Goal: Information Seeking & Learning: Learn about a topic

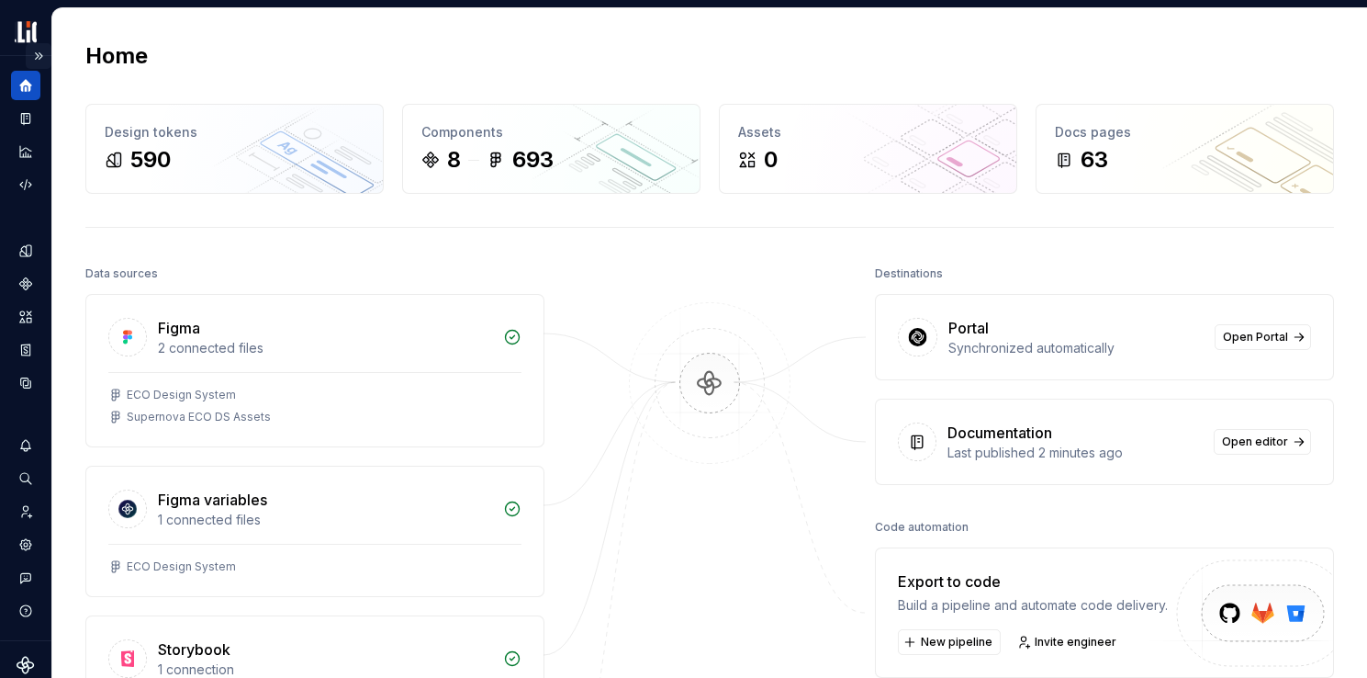
click at [32, 59] on button "Expand sidebar" at bounding box center [39, 56] width 26 height 26
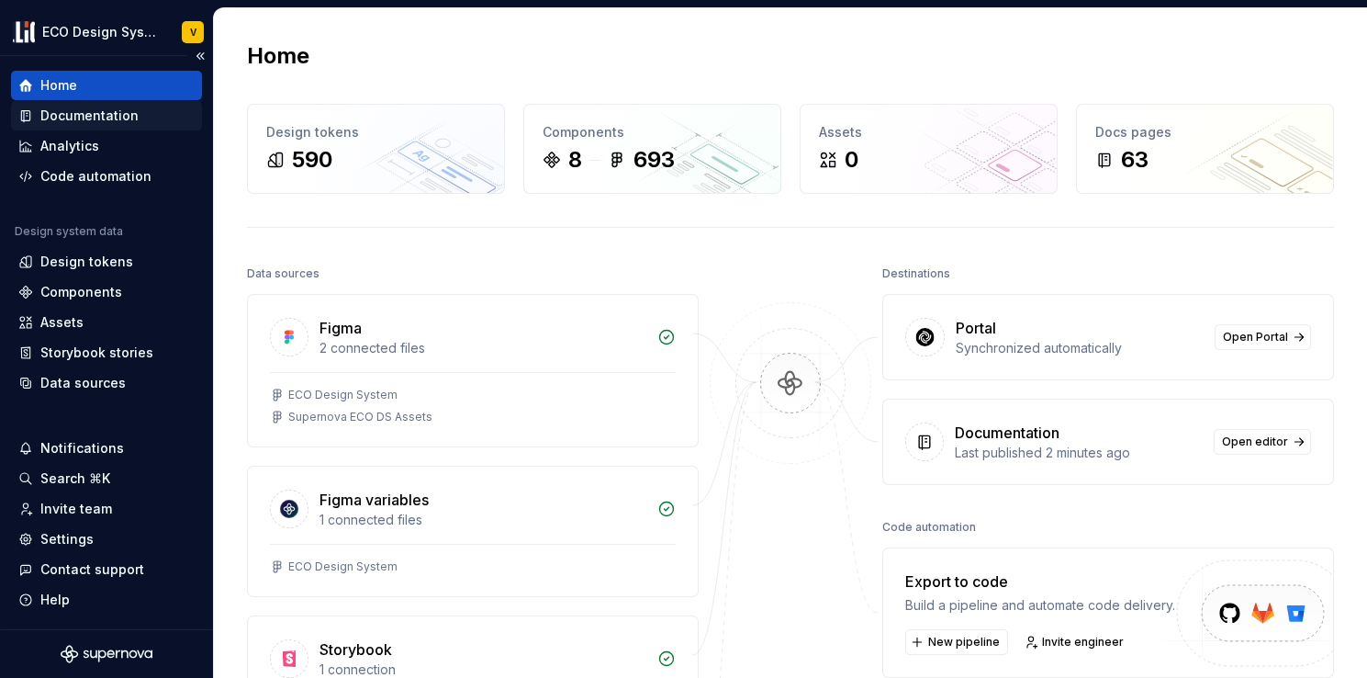
click at [69, 118] on div "Documentation" at bounding box center [89, 116] width 98 height 18
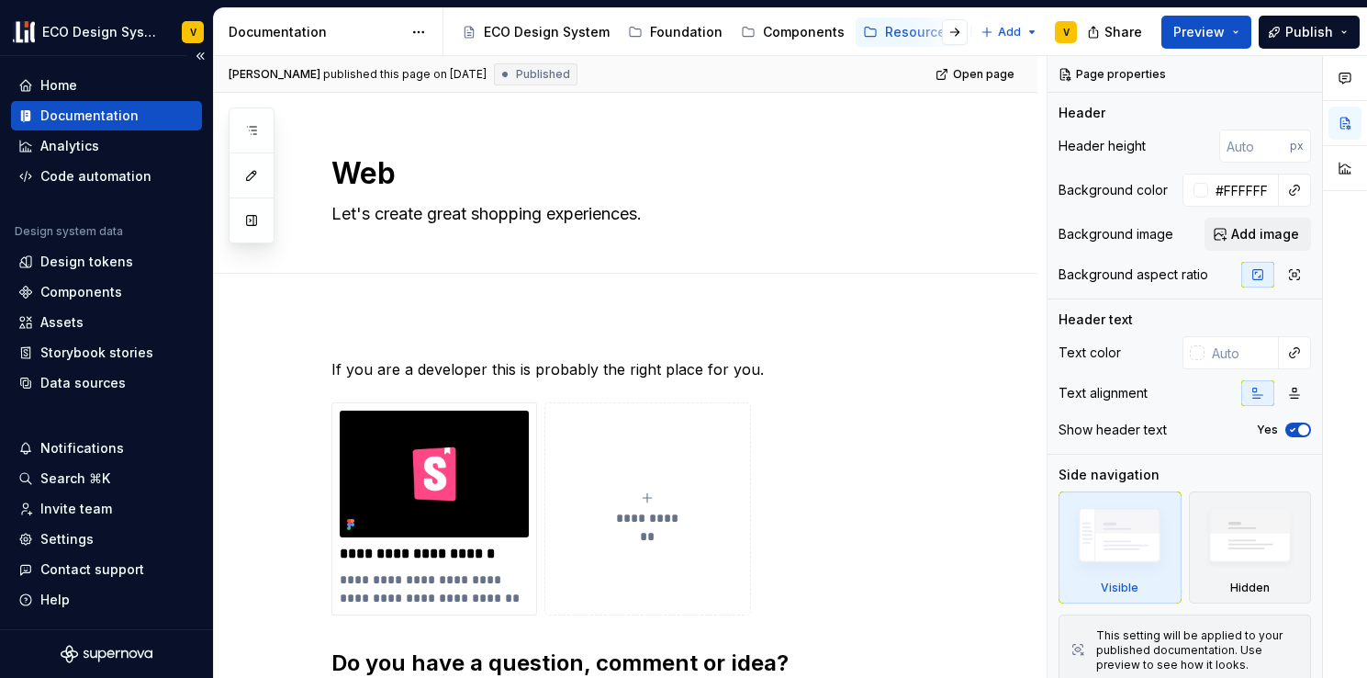
click at [101, 121] on div "Documentation" at bounding box center [89, 116] width 98 height 18
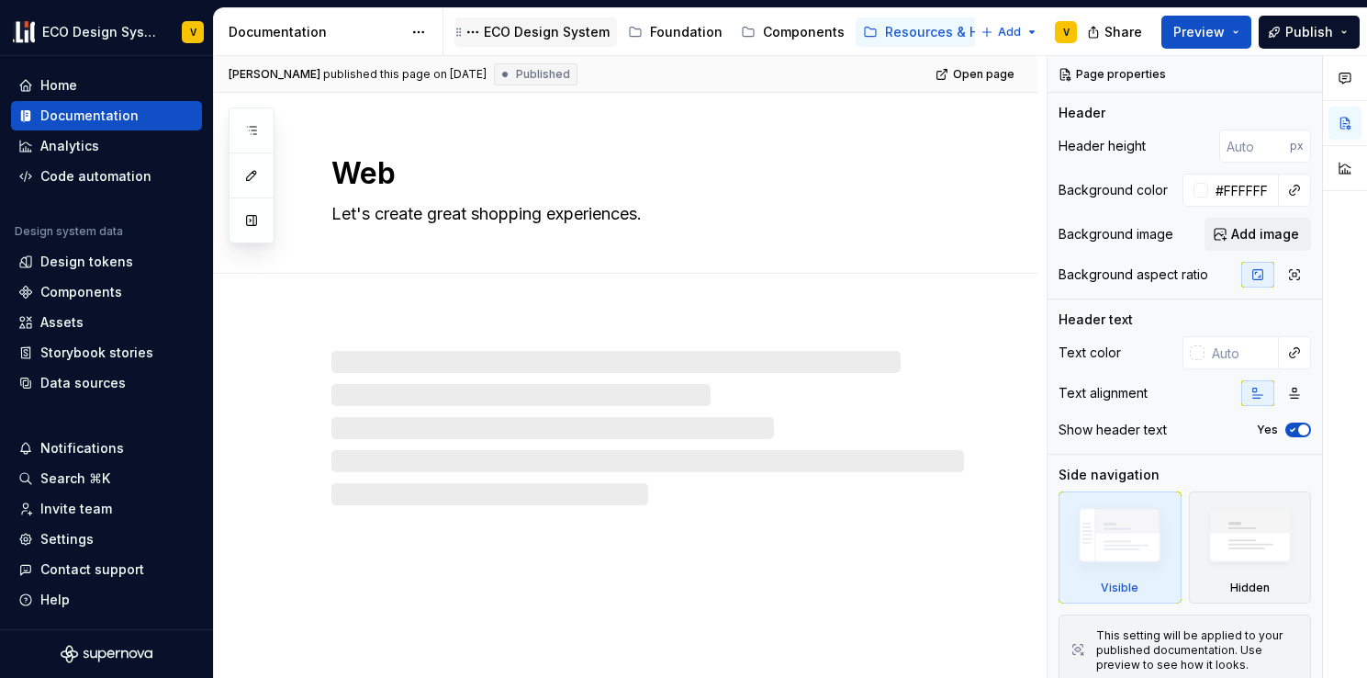
click at [567, 36] on div "ECO Design System" at bounding box center [547, 32] width 126 height 18
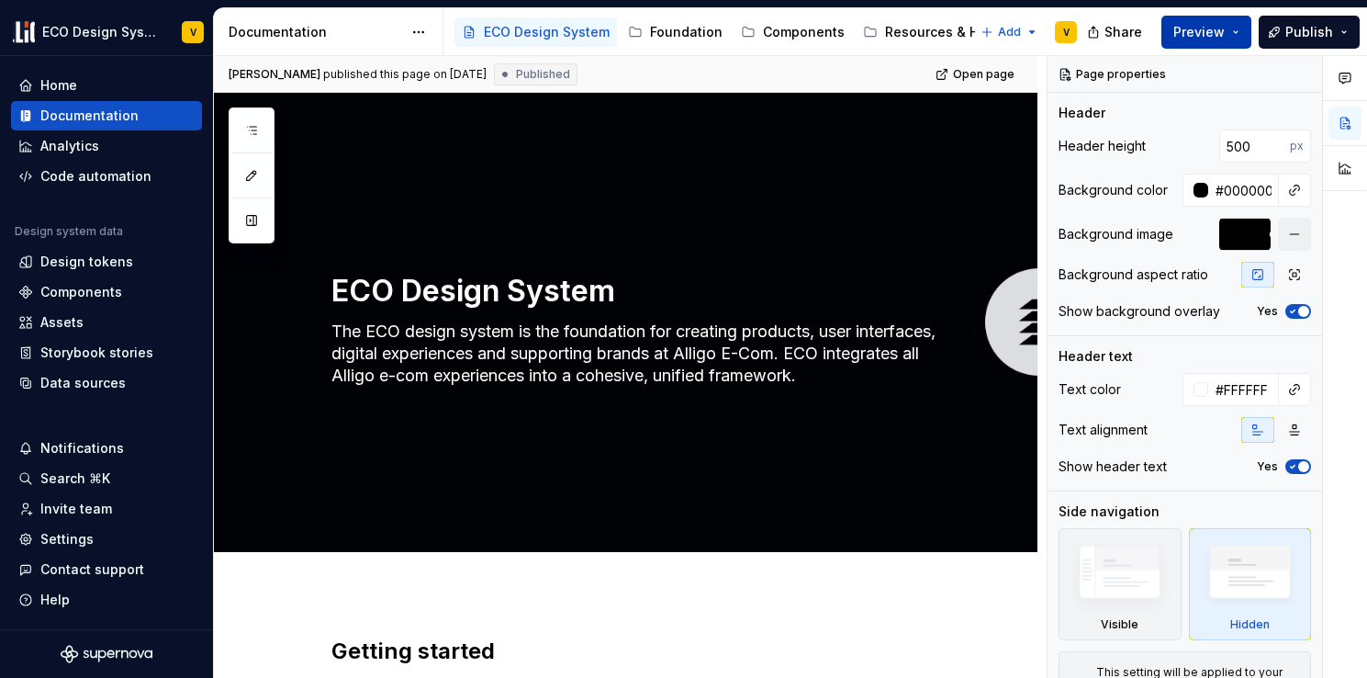
click at [1210, 36] on span "Preview" at bounding box center [1198, 32] width 51 height 18
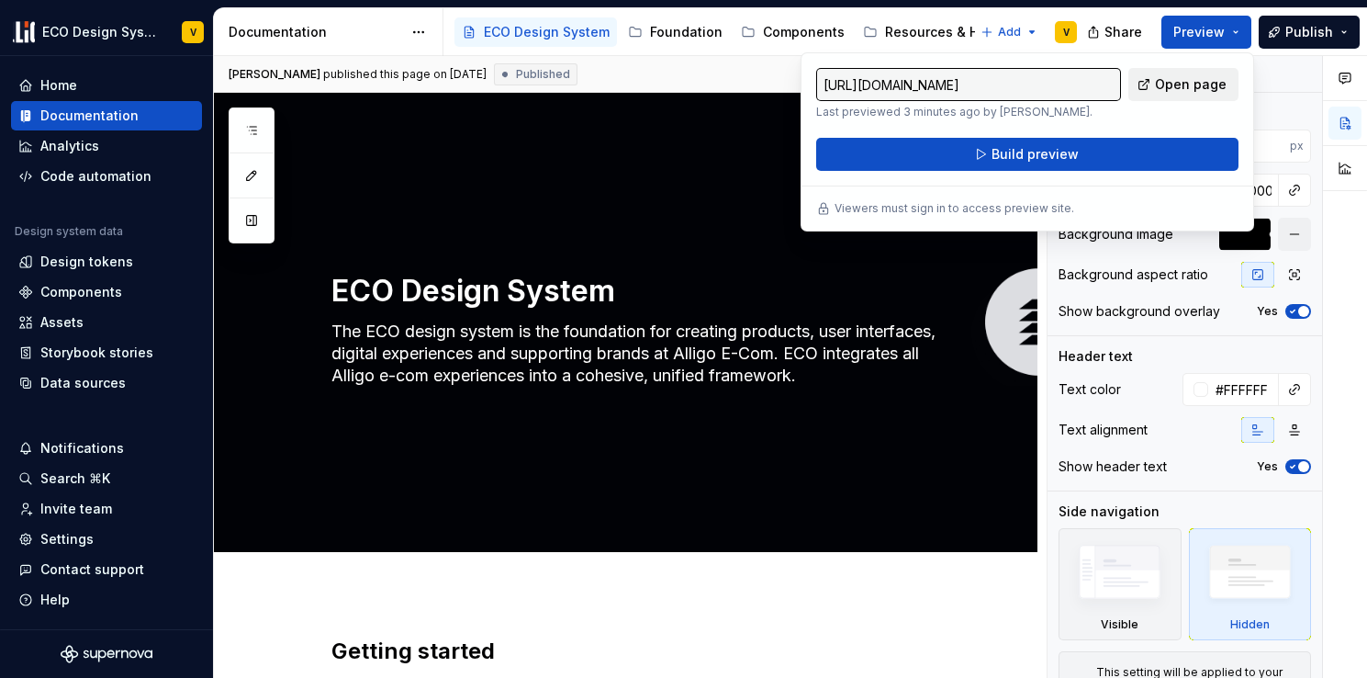
click at [1207, 90] on span "Open page" at bounding box center [1191, 84] width 72 height 18
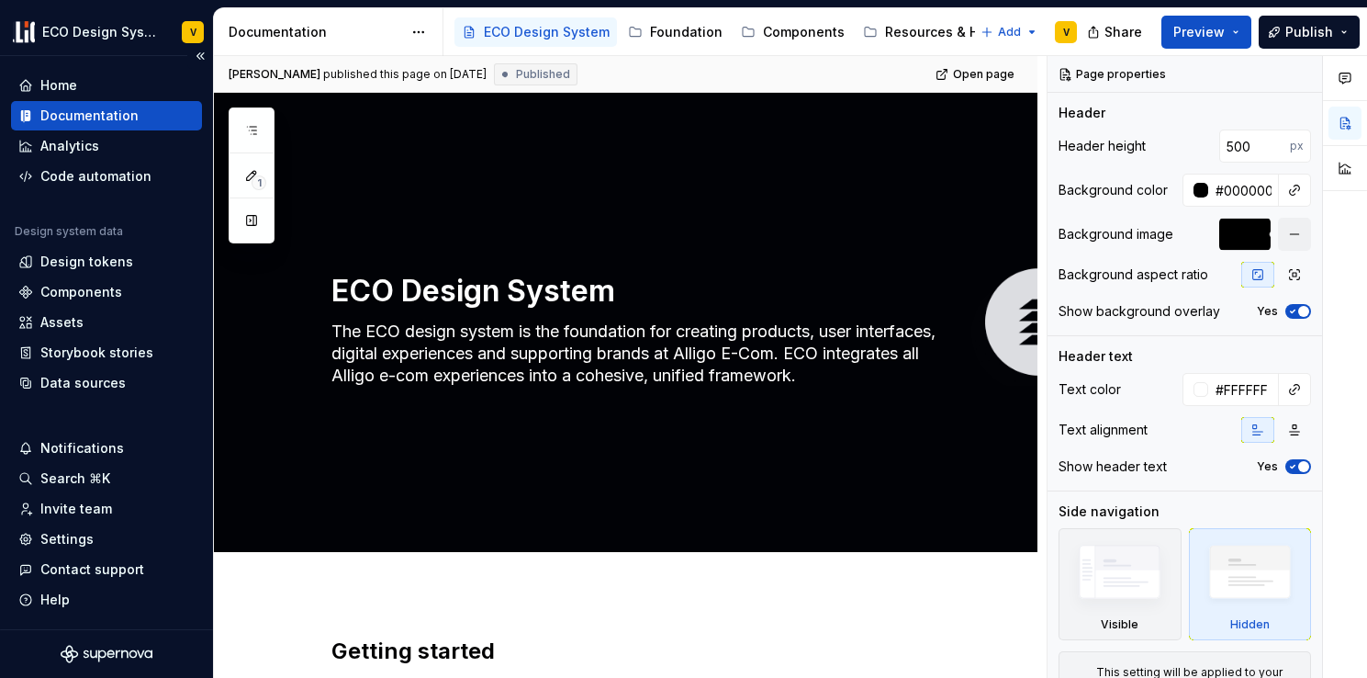
click at [114, 115] on div "Documentation" at bounding box center [89, 116] width 98 height 18
click at [88, 264] on div "Design tokens" at bounding box center [86, 261] width 93 height 18
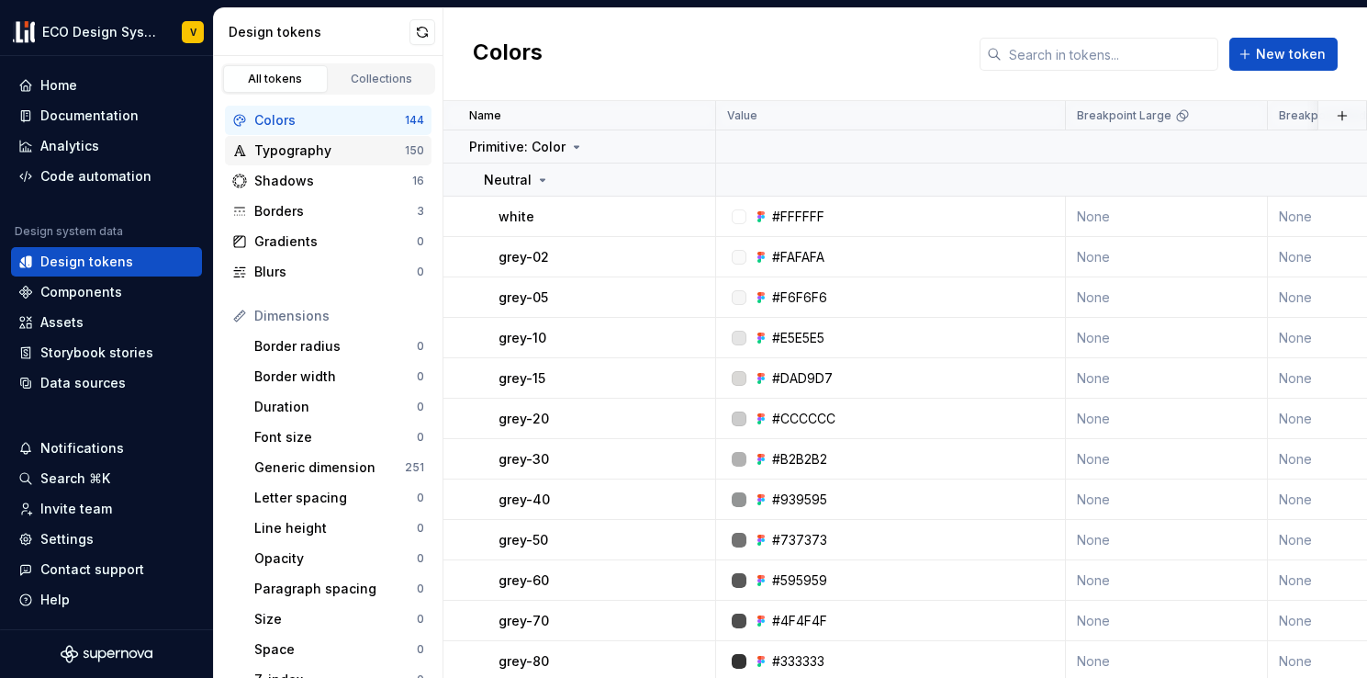
click at [304, 151] on div "Typography" at bounding box center [329, 150] width 151 height 18
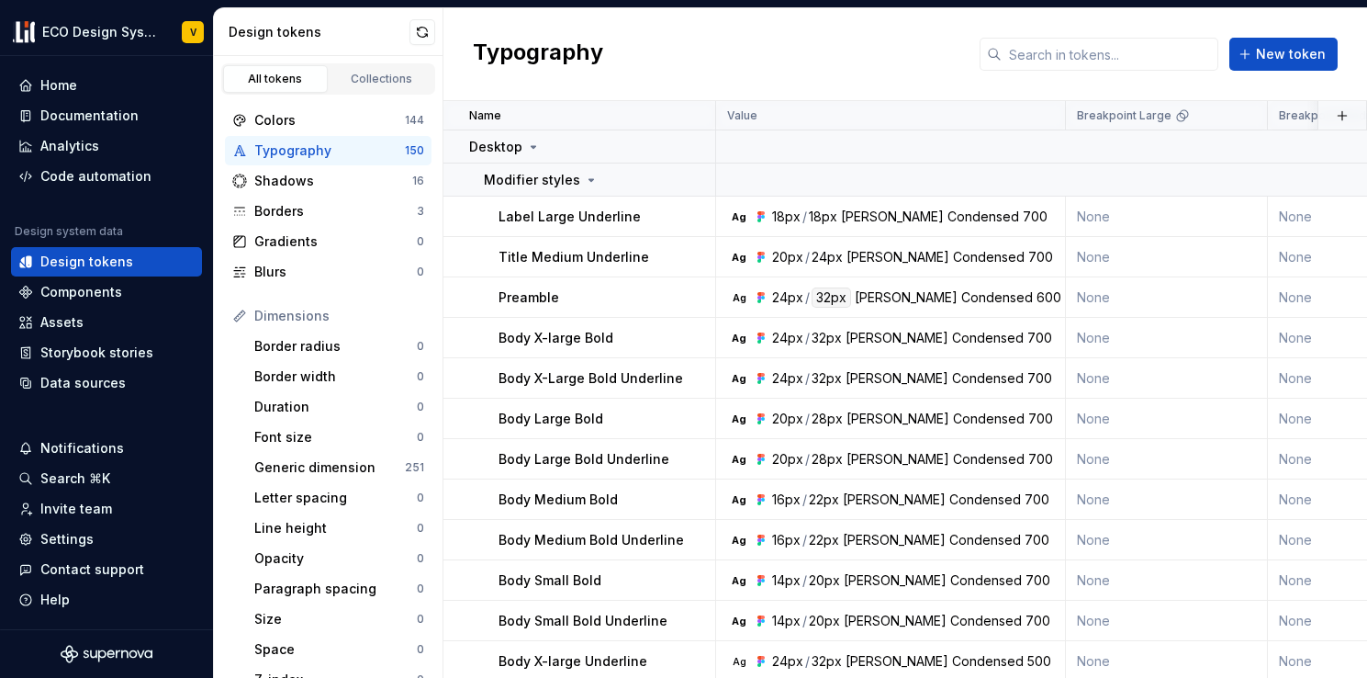
click at [291, 152] on div "Typography" at bounding box center [329, 150] width 151 height 18
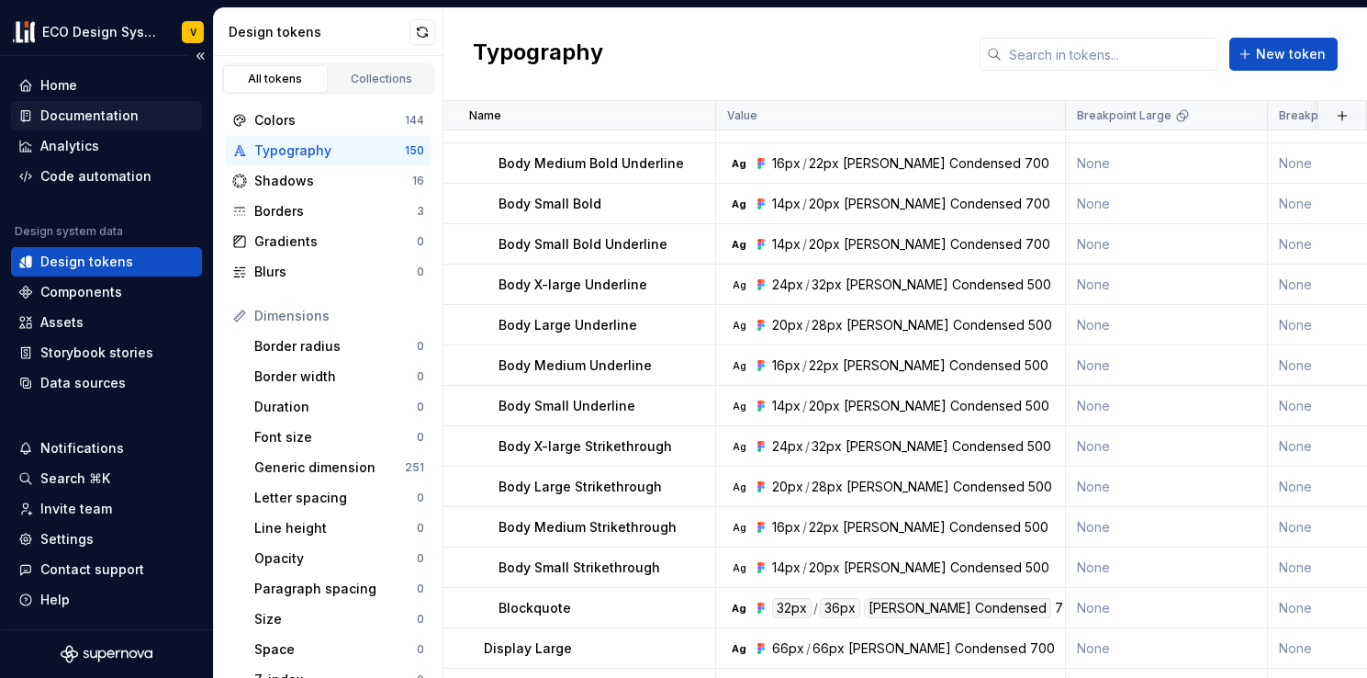
click at [83, 111] on div "Documentation" at bounding box center [89, 116] width 98 height 18
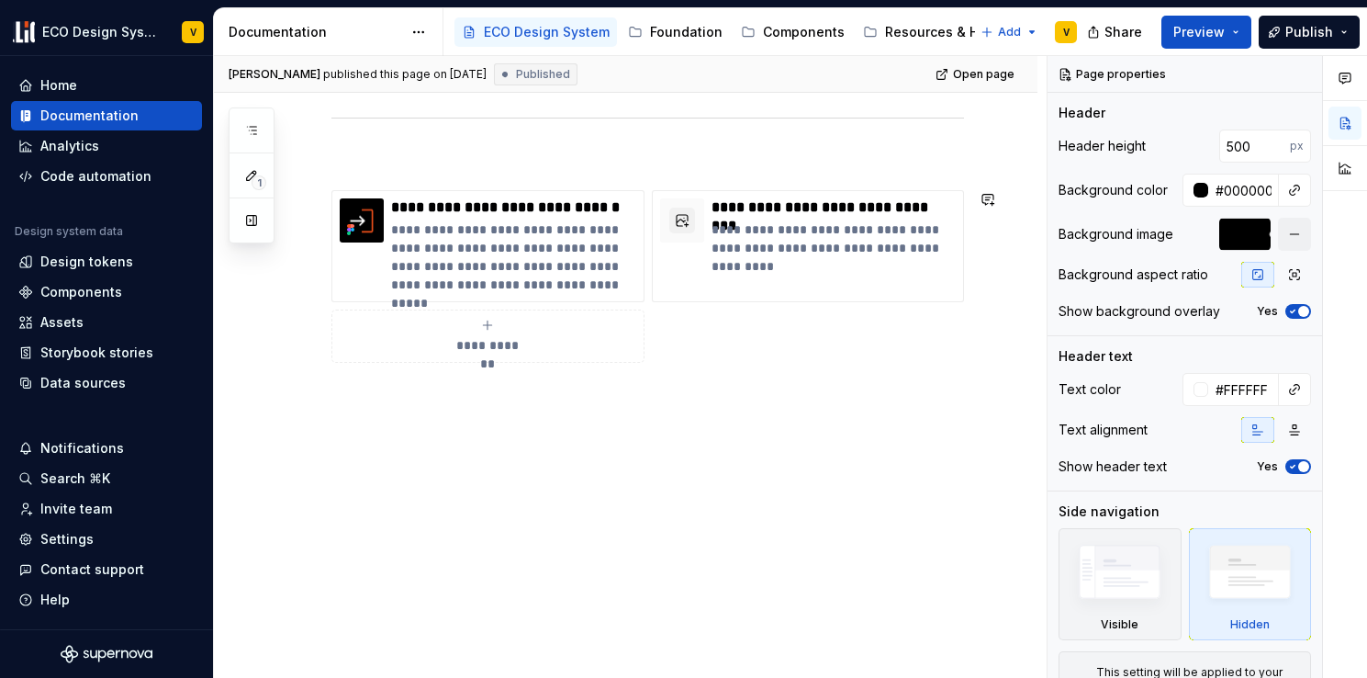
scroll to position [1193, 0]
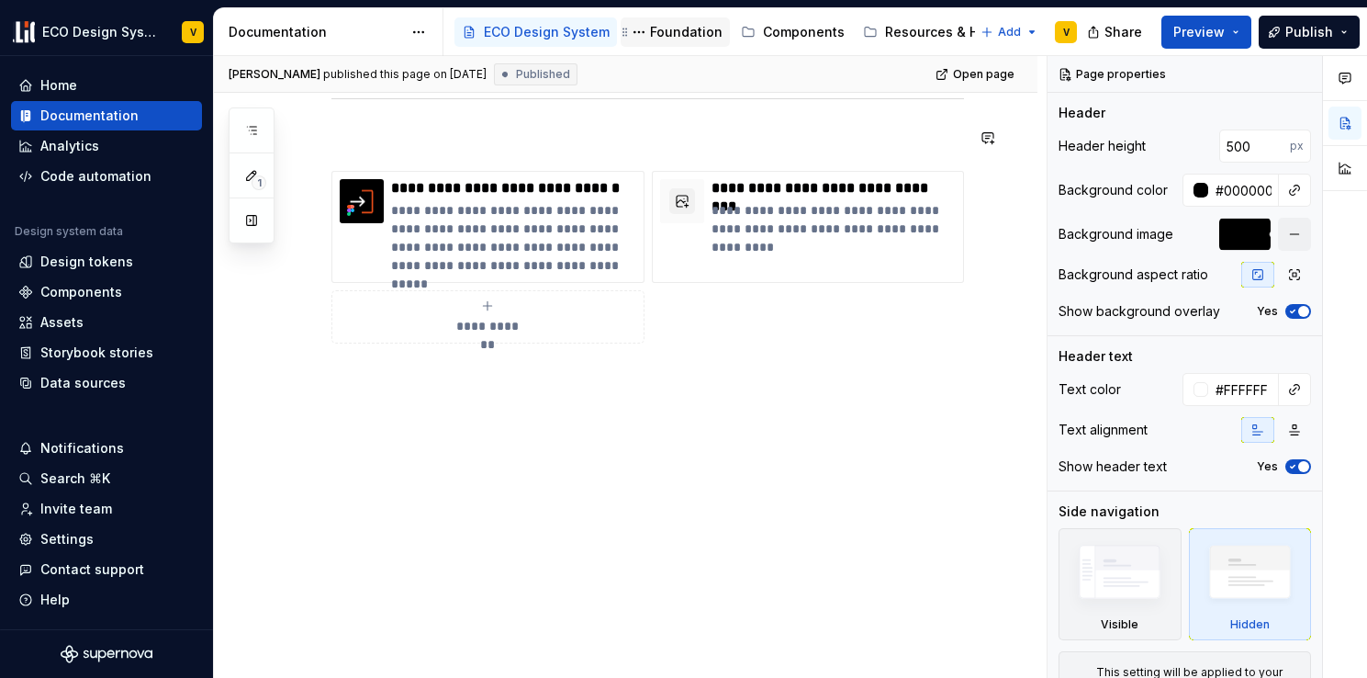
click at [673, 27] on div "Foundation" at bounding box center [686, 32] width 73 height 18
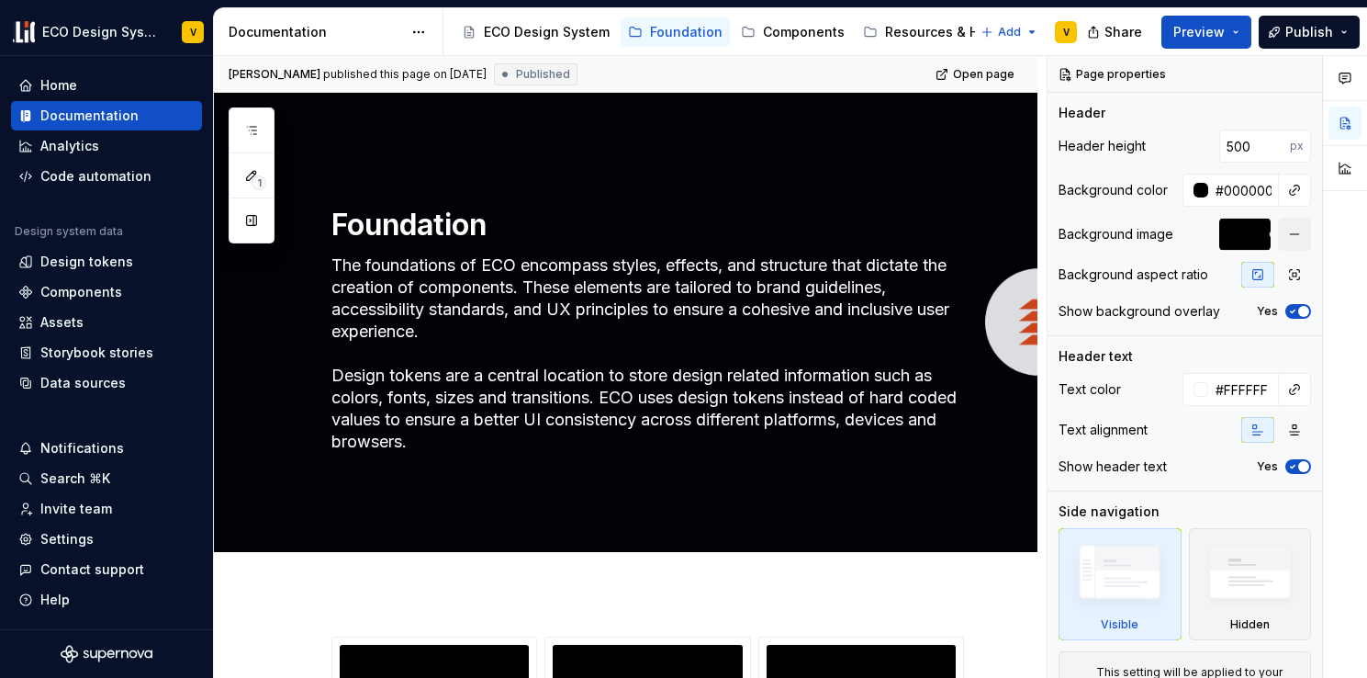
click at [728, 76] on div "[PERSON_NAME] published this page on [DATE] Published Open page" at bounding box center [626, 74] width 824 height 37
click at [681, 35] on div "Foundation" at bounding box center [686, 32] width 73 height 18
click at [109, 269] on div "Design tokens" at bounding box center [86, 261] width 93 height 18
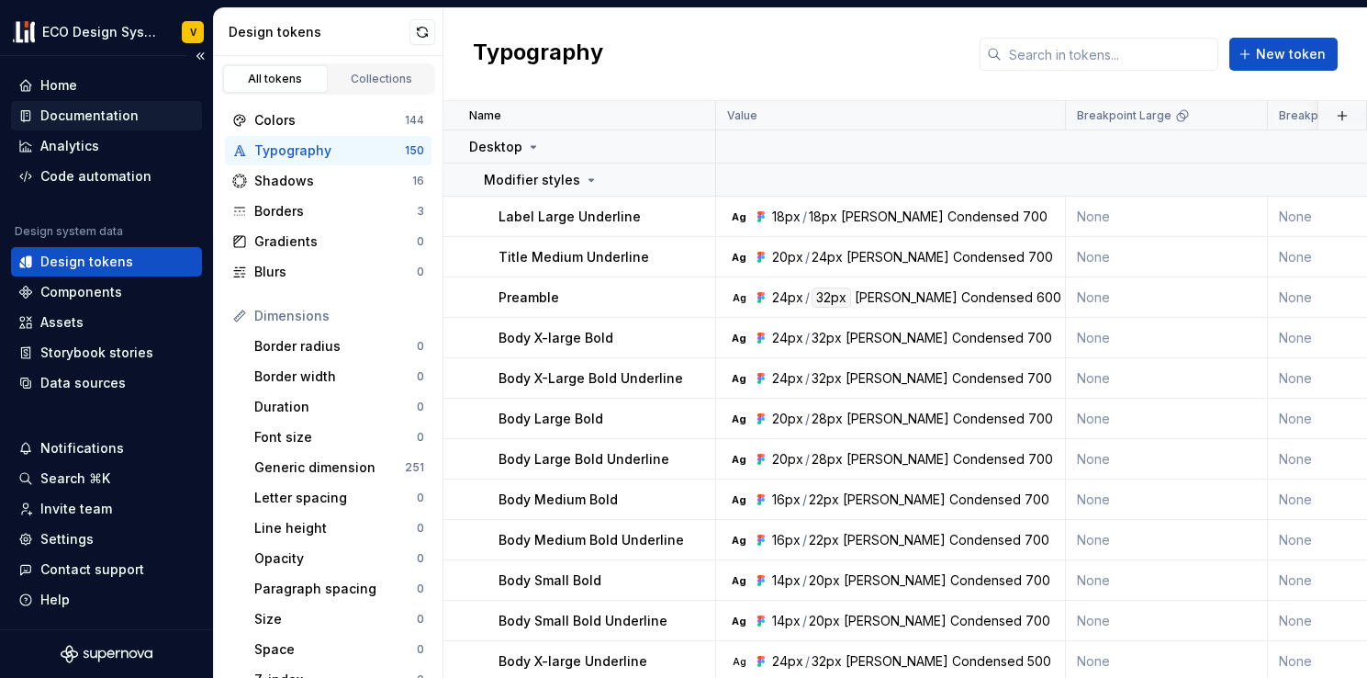
click at [97, 114] on div "Documentation" at bounding box center [89, 116] width 98 height 18
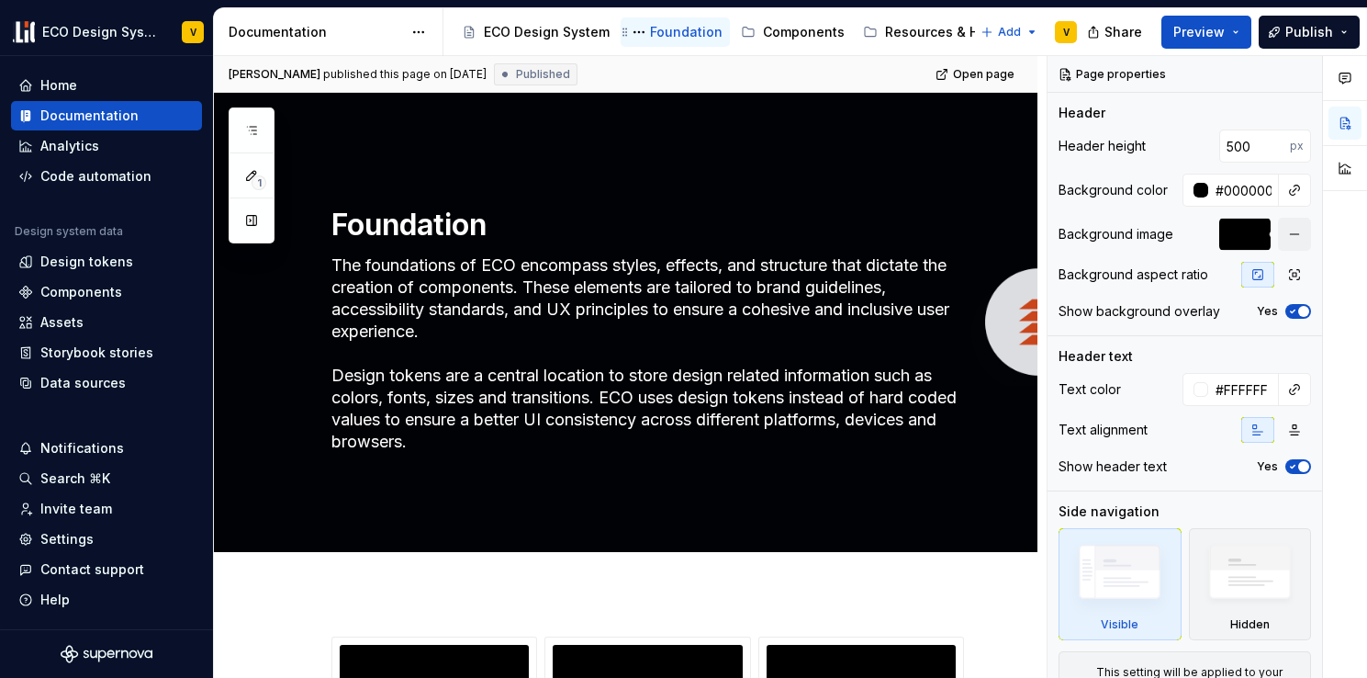
click at [656, 34] on div "Foundation" at bounding box center [686, 32] width 73 height 18
click at [1235, 88] on div "Page properties" at bounding box center [1185, 74] width 275 height 37
click at [667, 36] on div "Foundation" at bounding box center [686, 32] width 73 height 18
click at [993, 76] on span "Open page" at bounding box center [984, 74] width 62 height 15
click at [73, 116] on div "Documentation" at bounding box center [89, 116] width 98 height 18
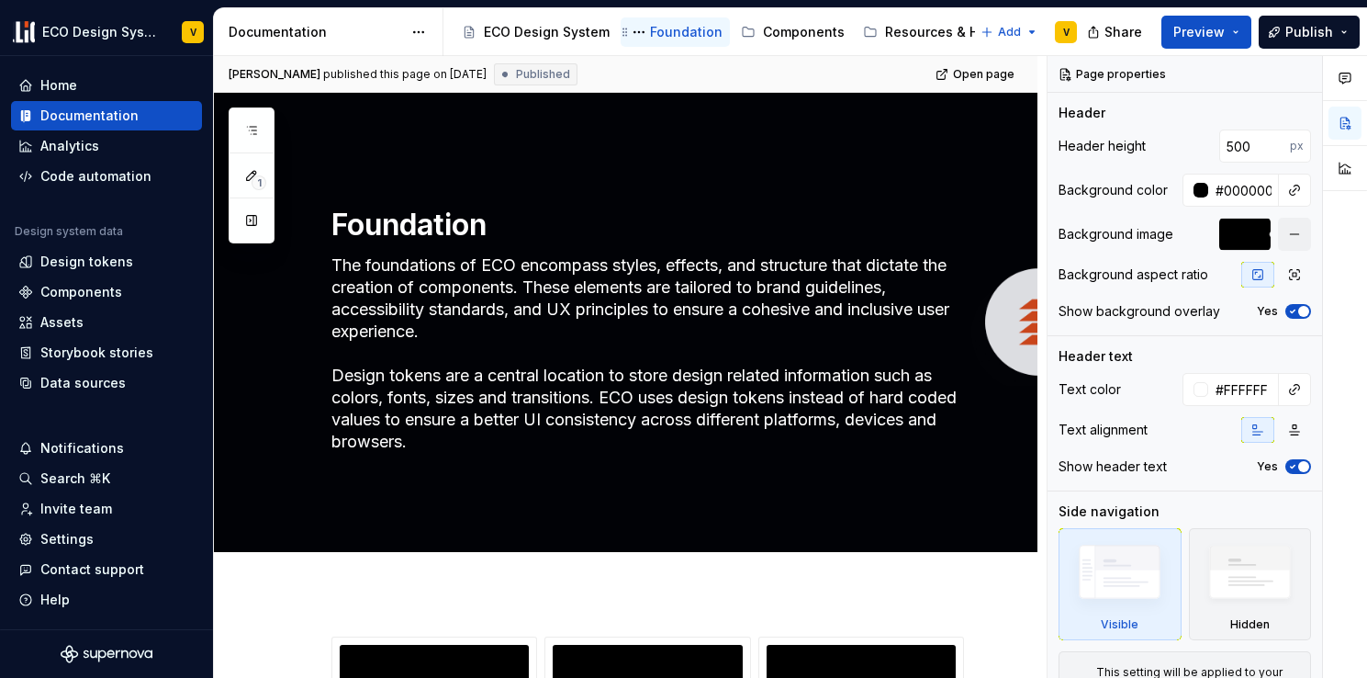
click at [660, 34] on div "Foundation" at bounding box center [686, 32] width 73 height 18
click at [95, 114] on div "Documentation" at bounding box center [89, 116] width 98 height 18
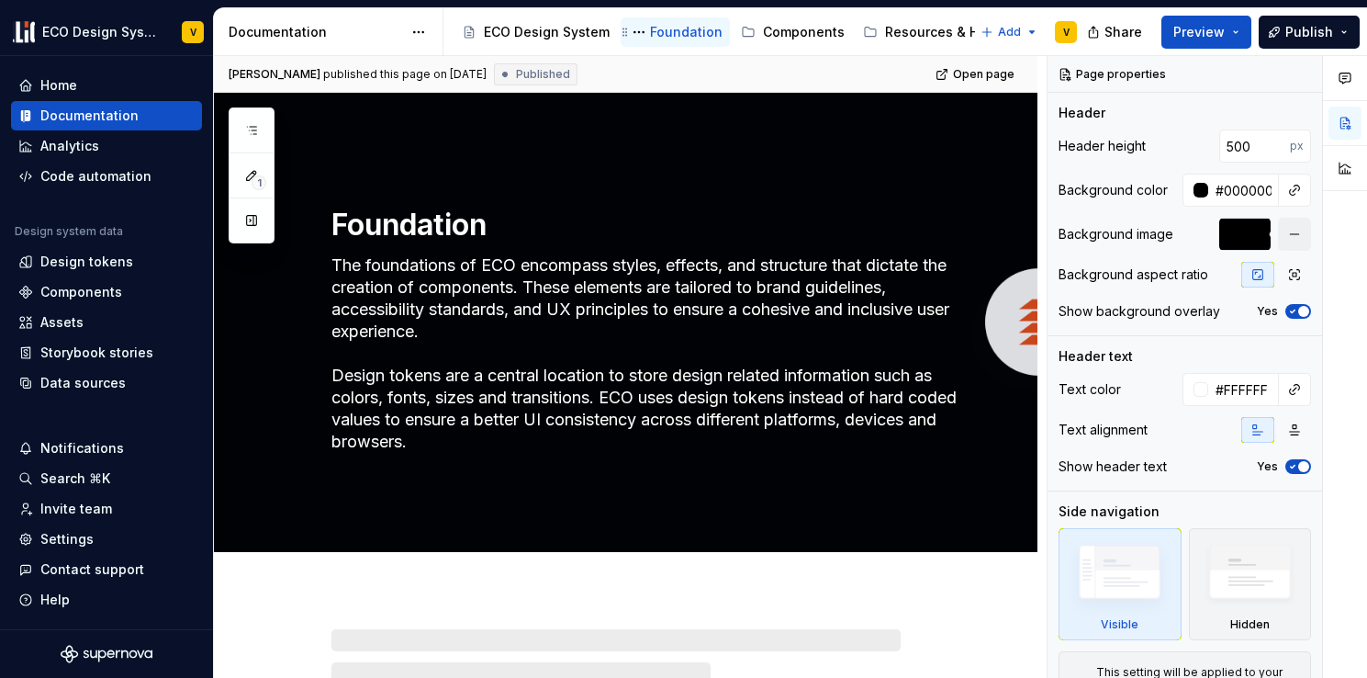
click at [663, 38] on div "Foundation" at bounding box center [686, 32] width 73 height 18
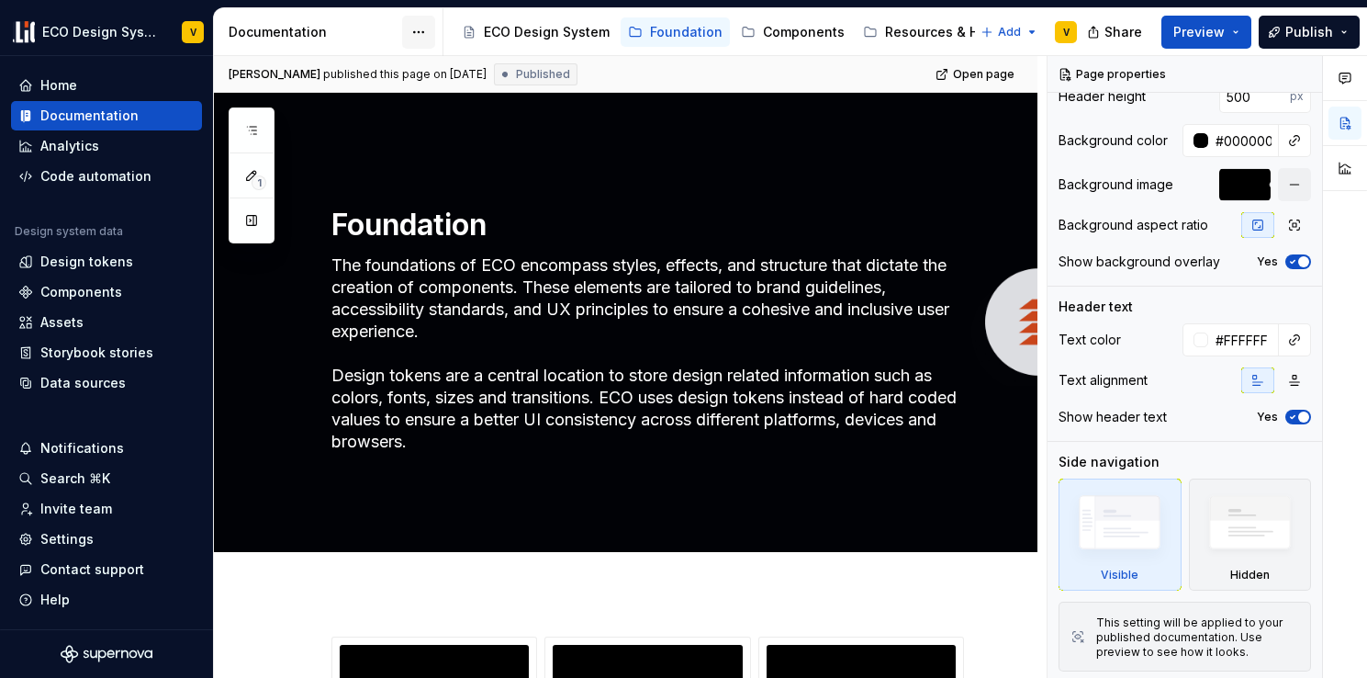
click at [405, 32] on html "ECO Design System V Home Documentation Analytics Code automation Design system …" at bounding box center [683, 339] width 1367 height 678
click at [95, 119] on html "ECO Design System V Home Documentation Analytics Code automation Design system …" at bounding box center [683, 339] width 1367 height 678
click at [95, 119] on div "Documentation" at bounding box center [89, 116] width 98 height 18
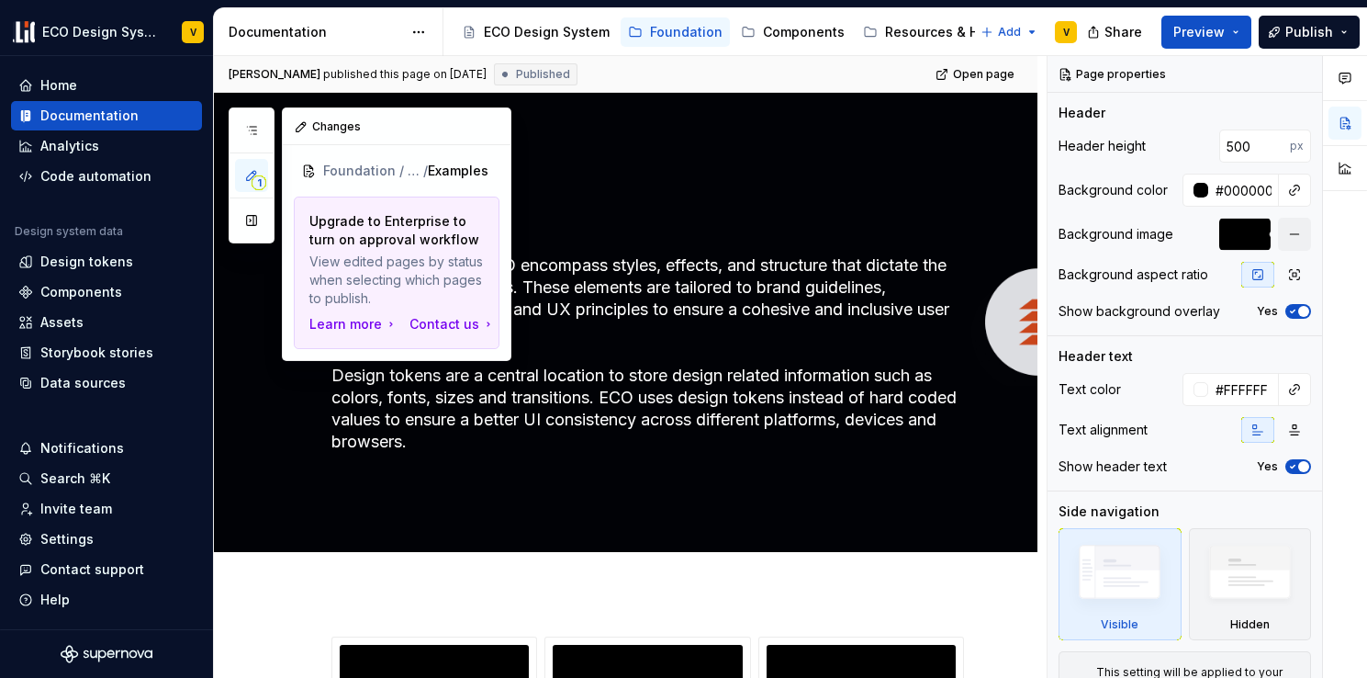
click at [254, 175] on span "1" at bounding box center [259, 182] width 15 height 15
click at [826, 70] on div "[PERSON_NAME] published this page on [DATE] Published Open page" at bounding box center [626, 74] width 824 height 37
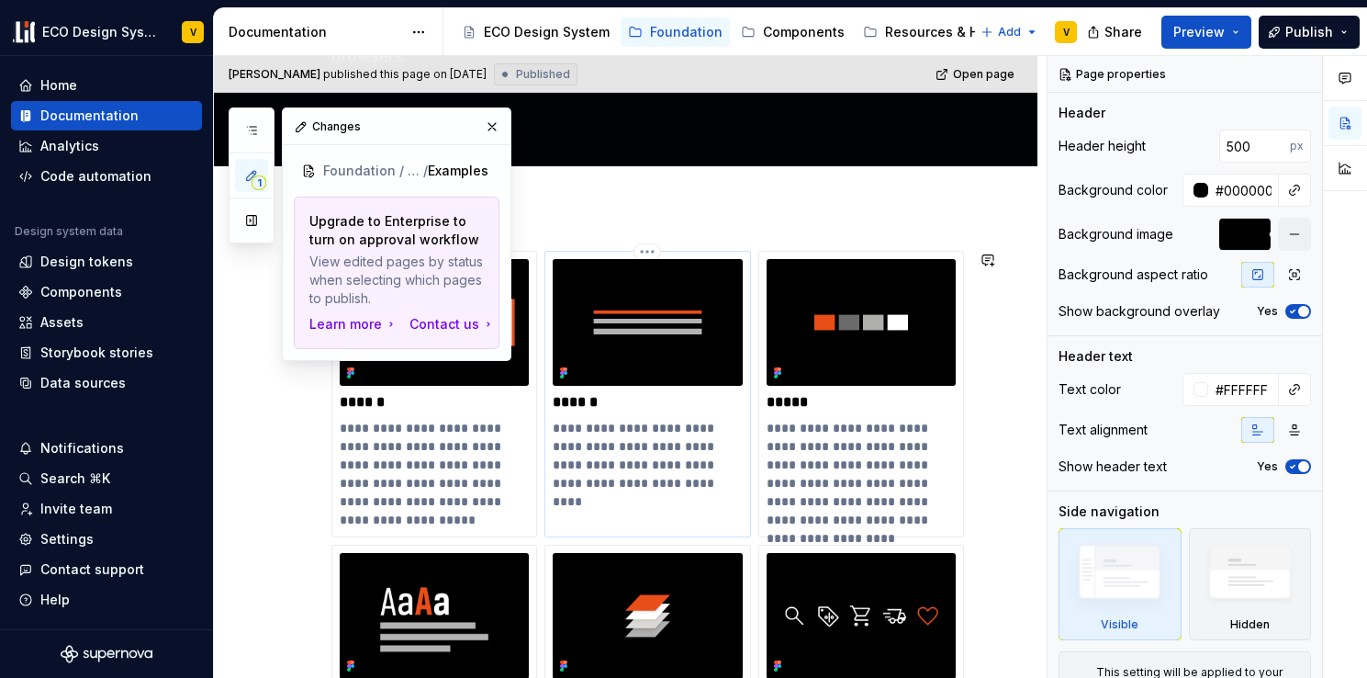
scroll to position [508, 0]
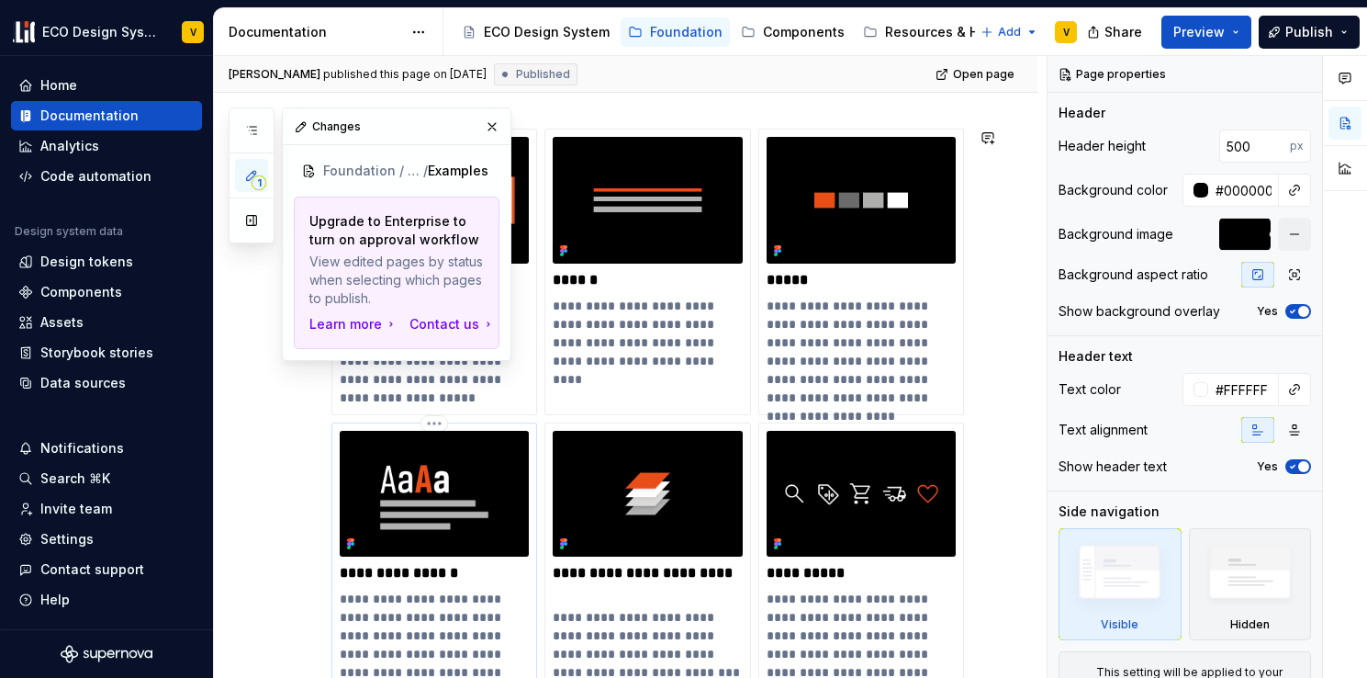
click at [409, 517] on img at bounding box center [434, 494] width 189 height 127
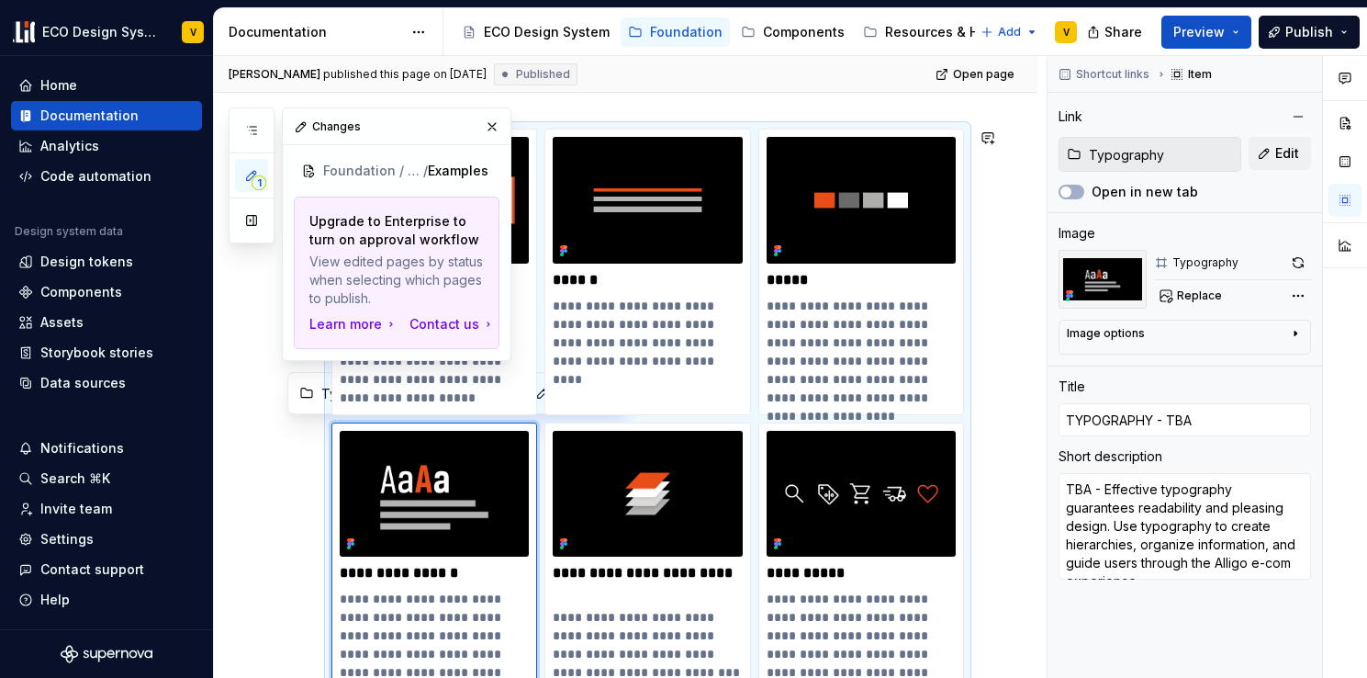
click at [716, 88] on div "[PERSON_NAME] published this page on [DATE] Published Open page" at bounding box center [626, 74] width 824 height 37
click at [89, 121] on div "Documentation" at bounding box center [89, 116] width 98 height 18
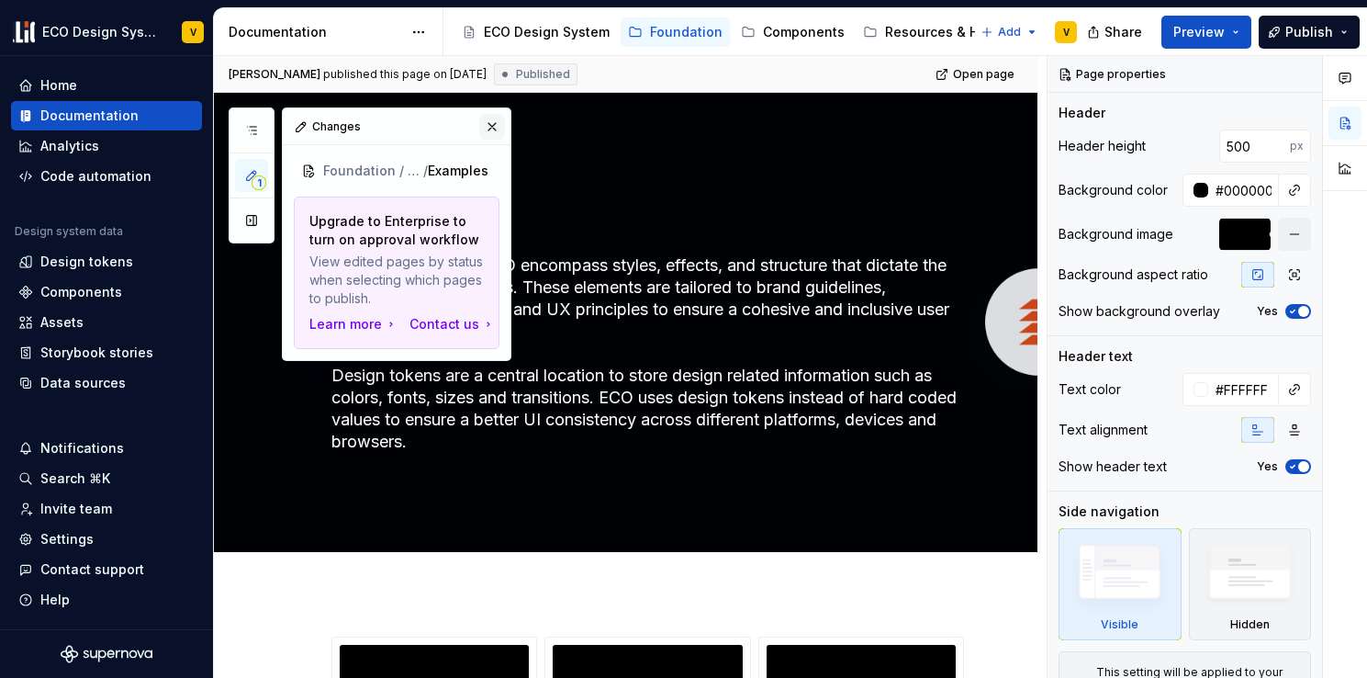
click at [497, 126] on button "button" at bounding box center [492, 127] width 26 height 26
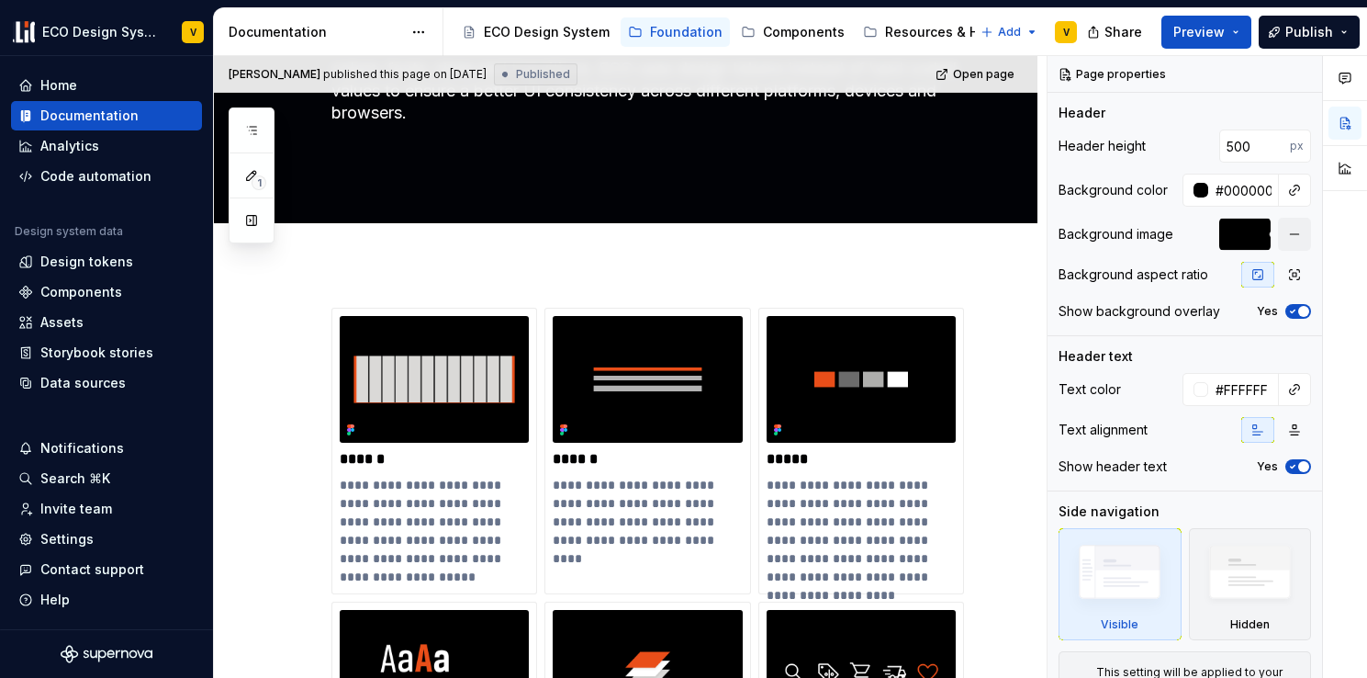
click at [912, 51] on div "Accessibility guide for tree Page tree. Navigate the tree with the arrow keys. …" at bounding box center [767, 32] width 648 height 48
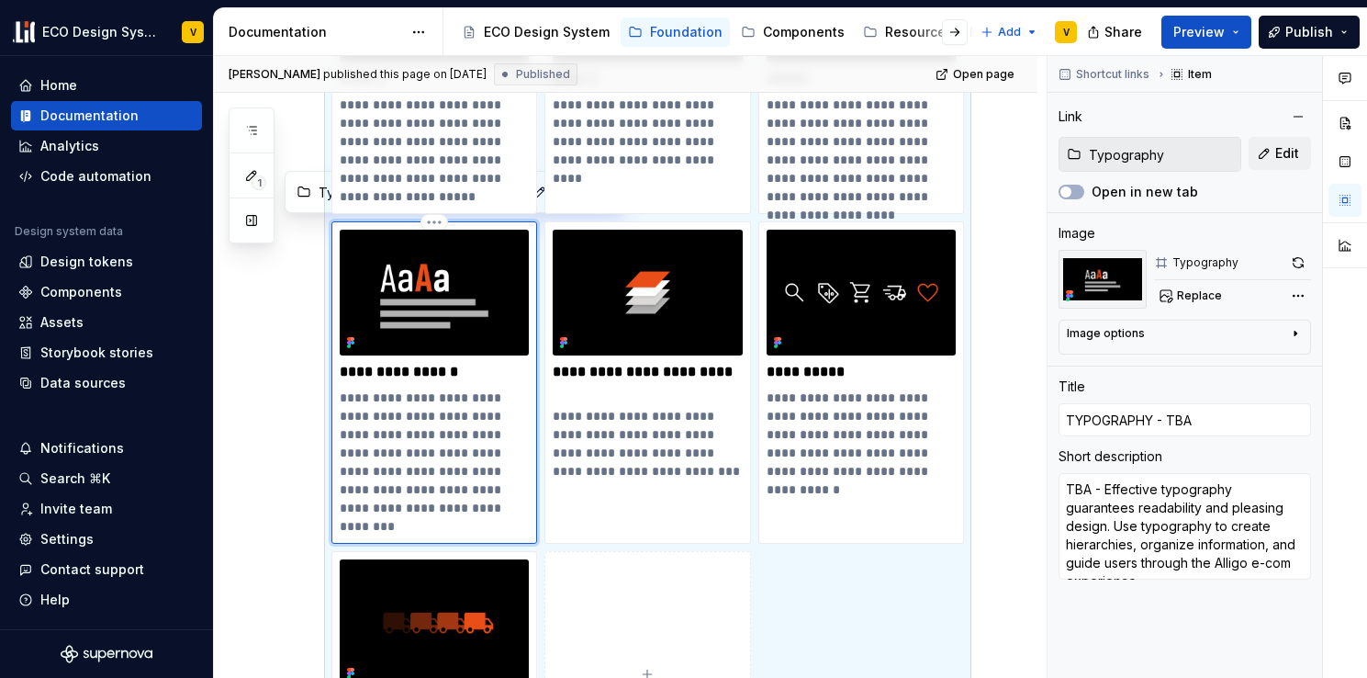
click at [396, 382] on div "**********" at bounding box center [434, 383] width 189 height 307
click at [69, 117] on div "Documentation" at bounding box center [89, 116] width 98 height 18
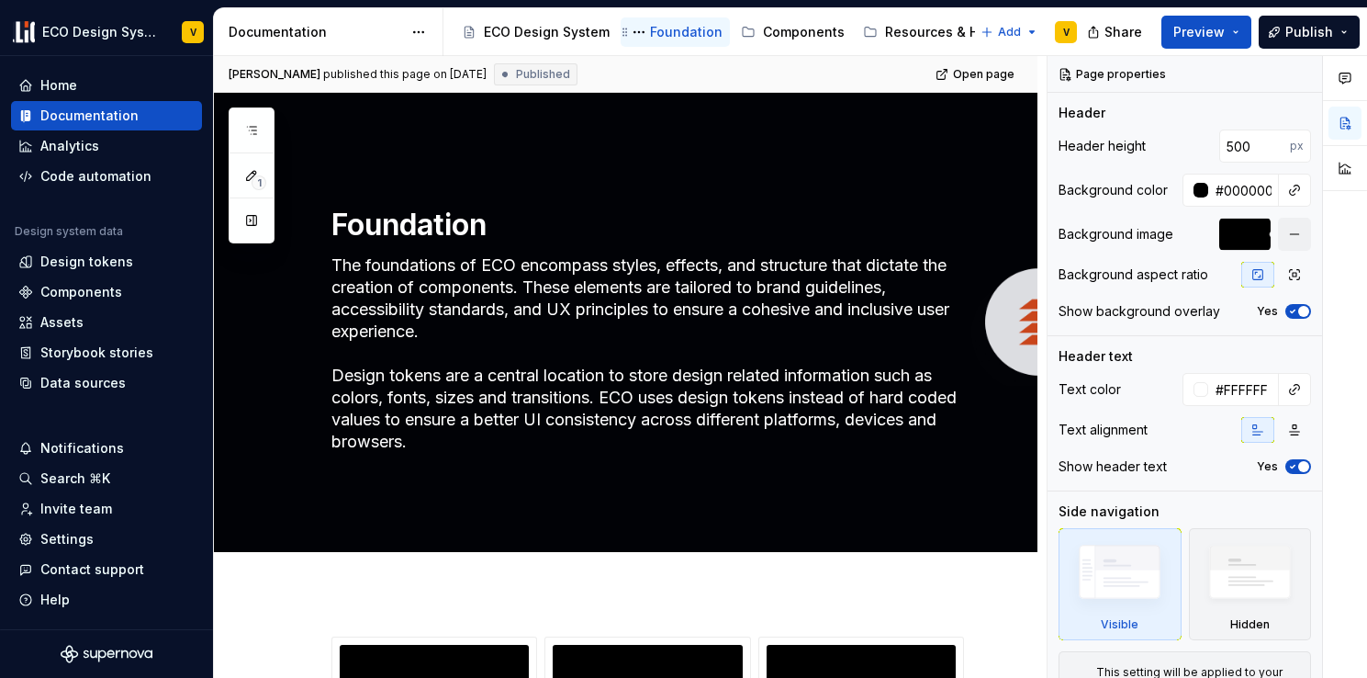
click at [683, 30] on div "Foundation" at bounding box center [686, 32] width 73 height 18
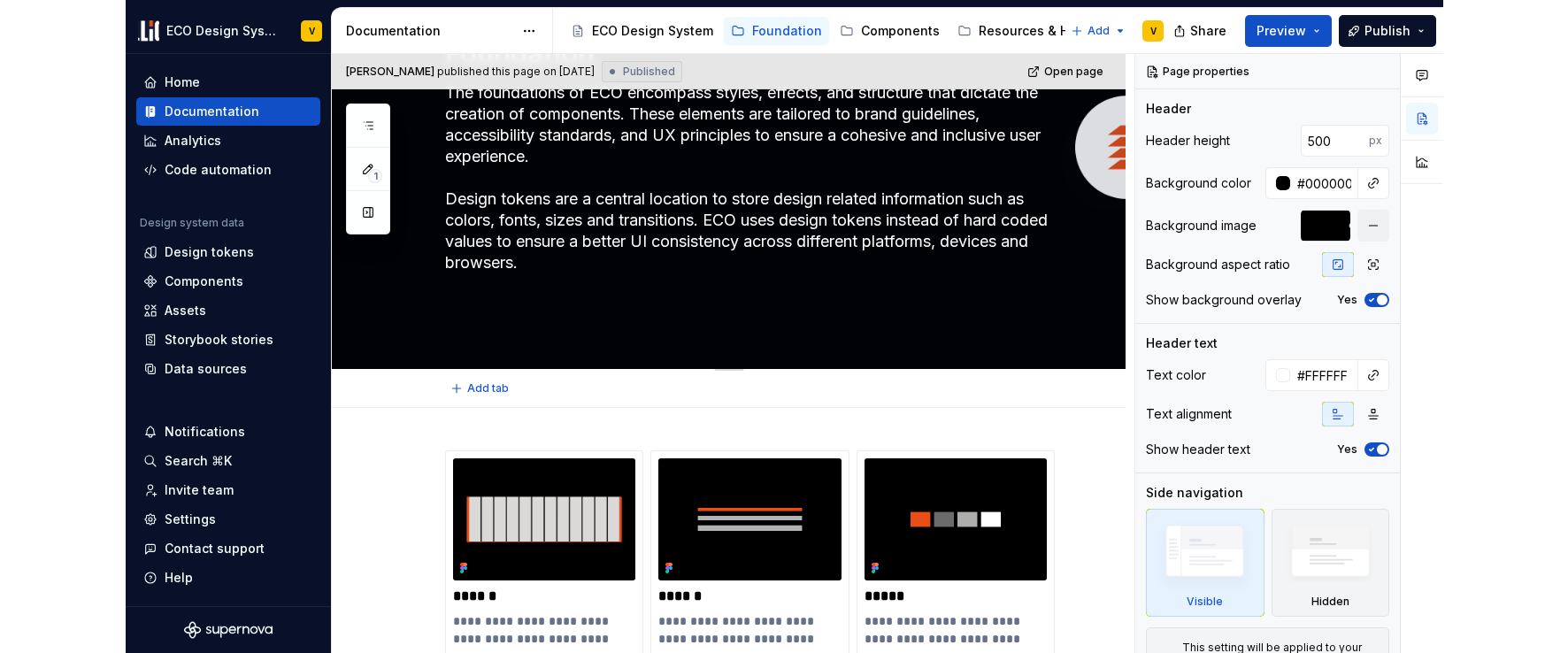
scroll to position [508, 0]
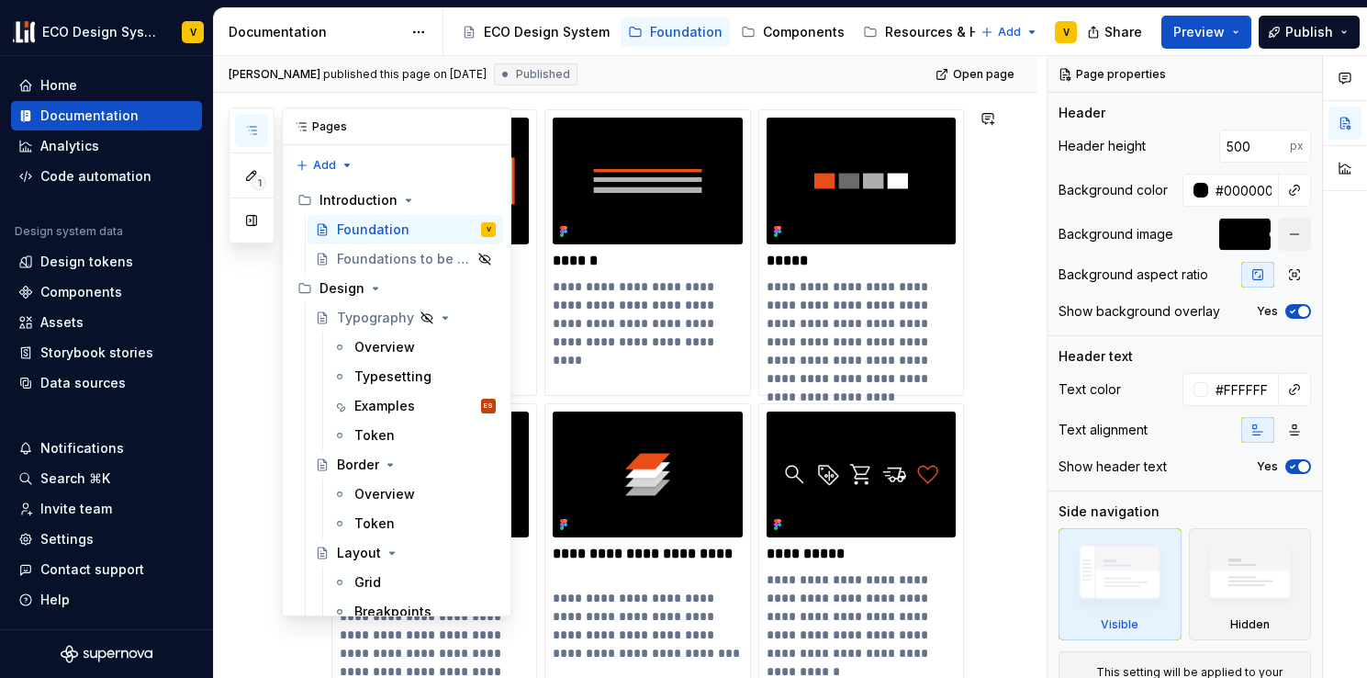
click at [260, 134] on button "button" at bounding box center [251, 130] width 33 height 33
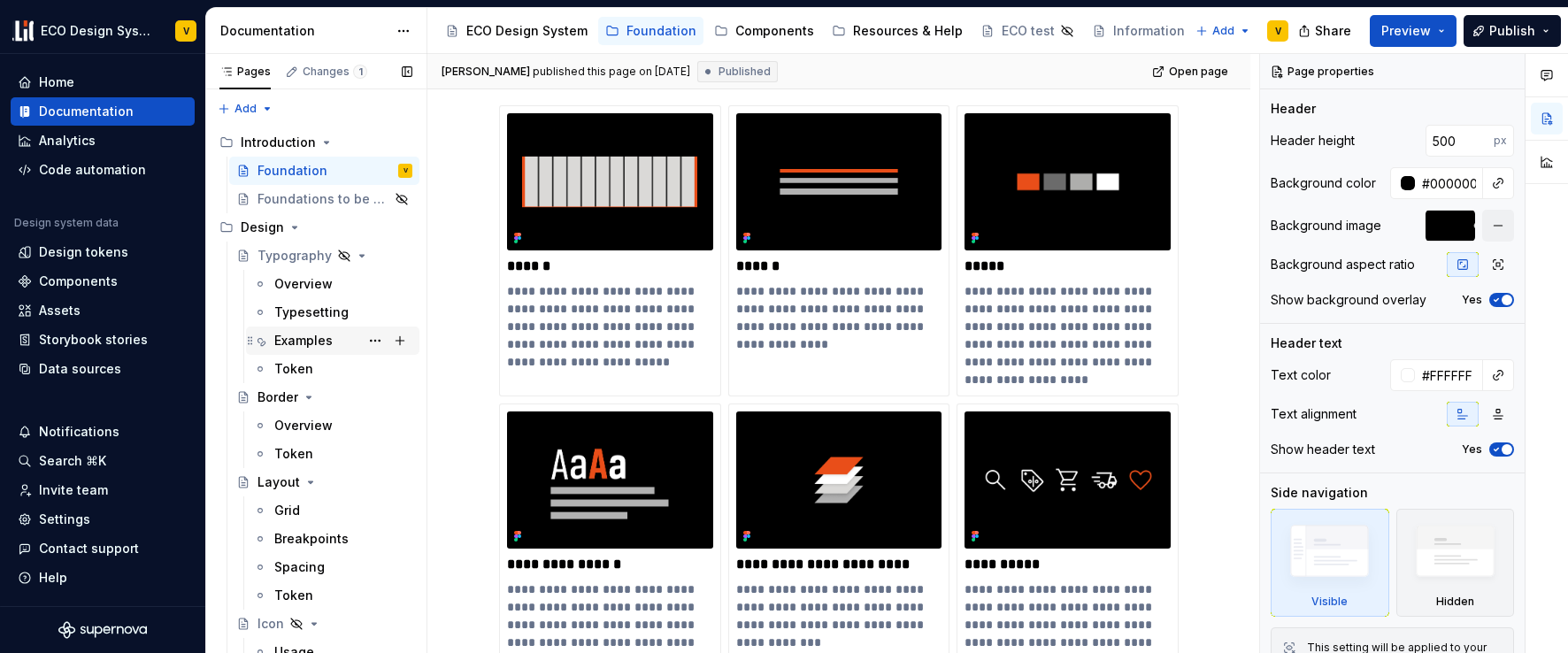
click at [308, 338] on div "Examples" at bounding box center [304, 340] width 59 height 17
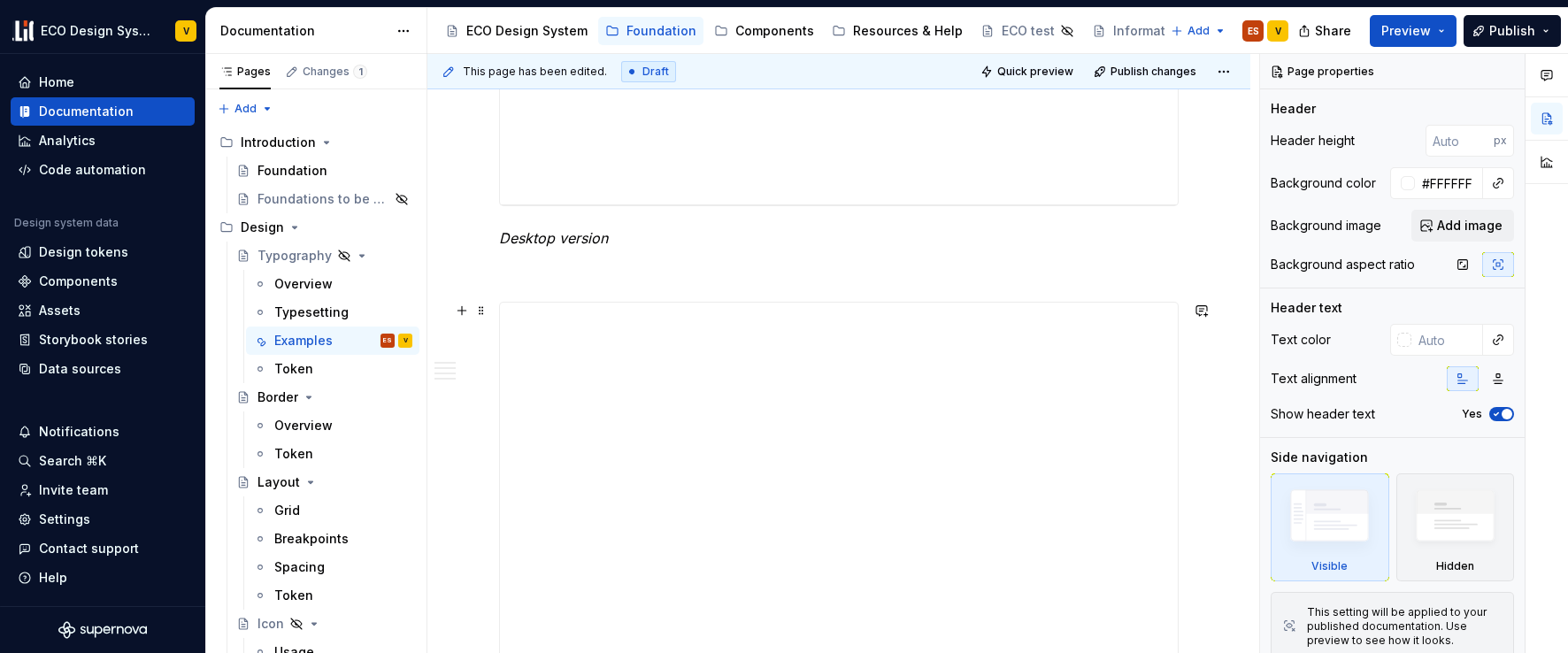
scroll to position [2686, 0]
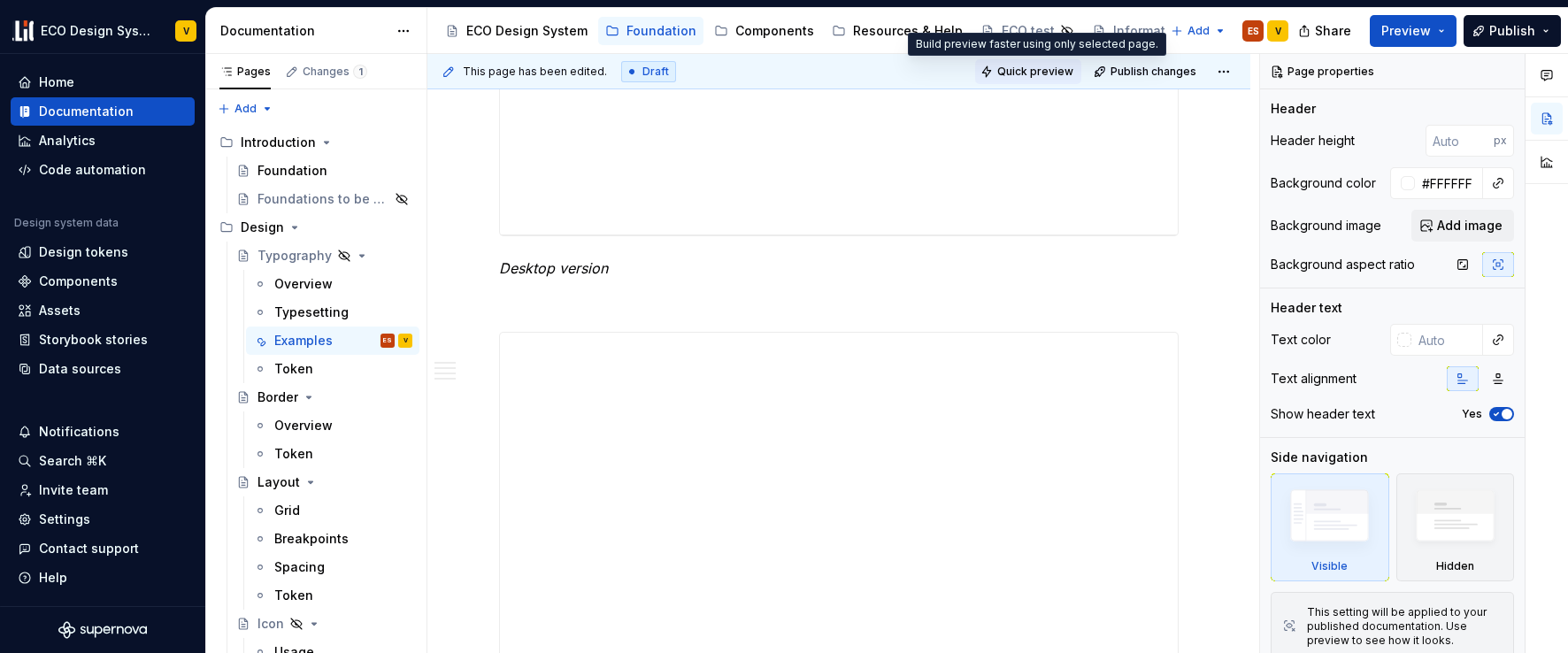
click at [1044, 70] on span "Quick preview" at bounding box center [1035, 71] width 76 height 14
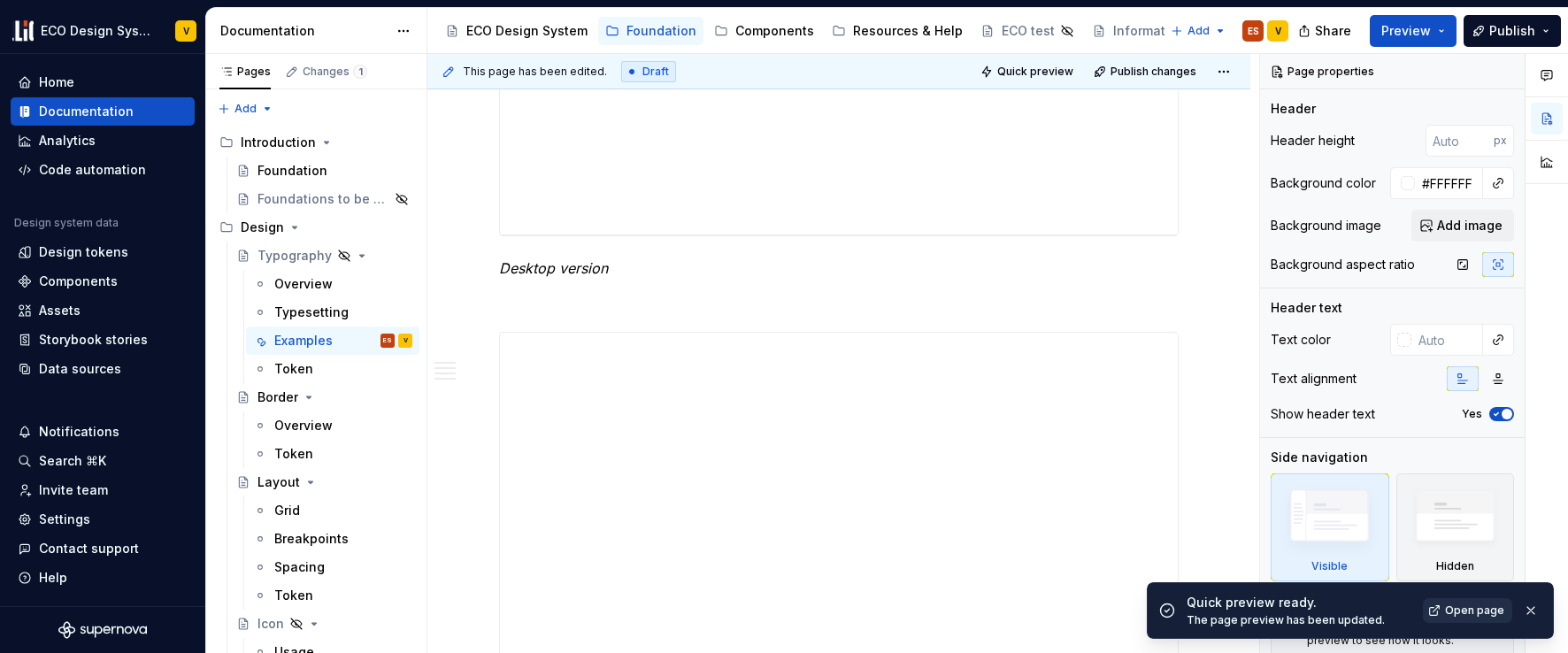
click at [1316, 613] on span "Open page" at bounding box center [1475, 610] width 60 height 14
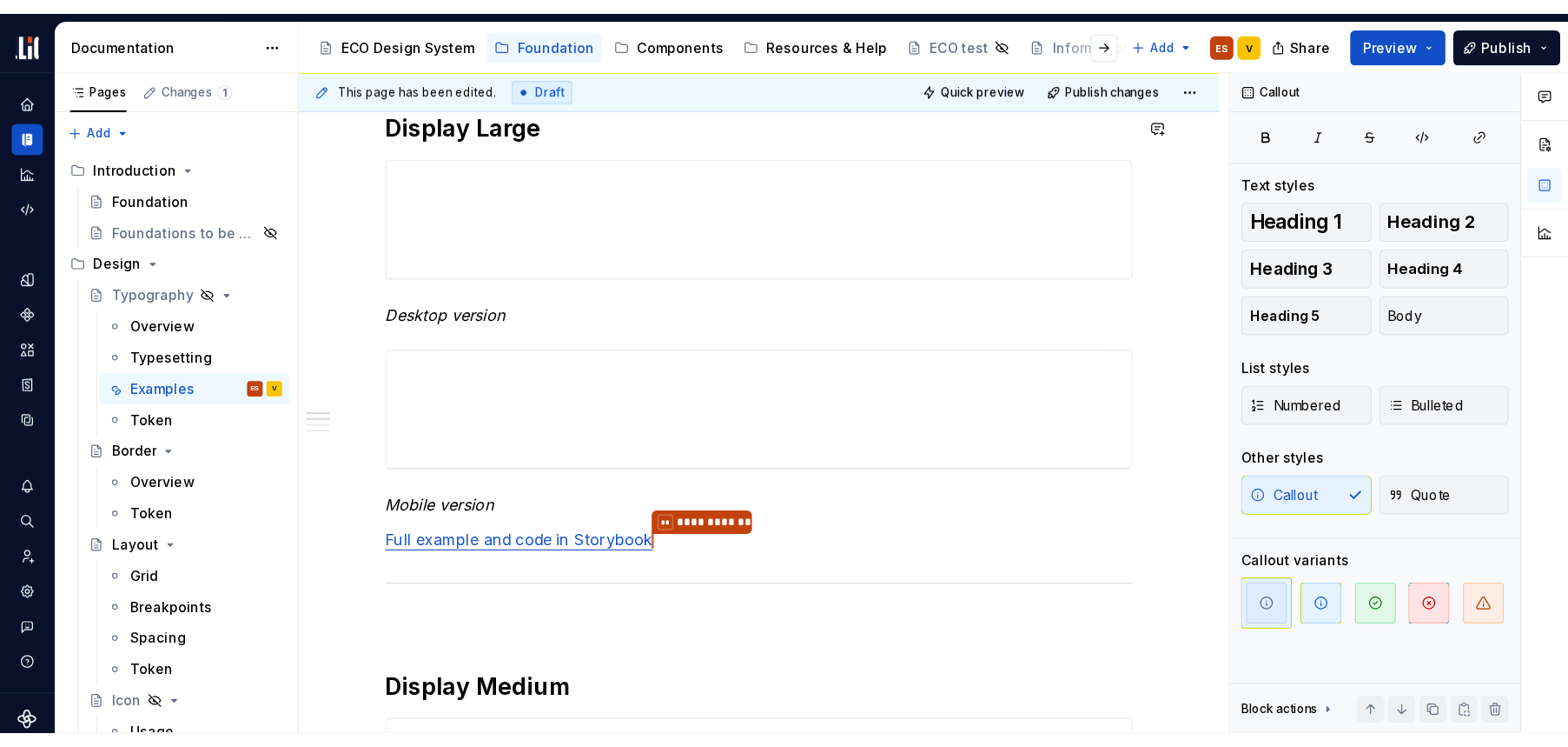
scroll to position [444, 0]
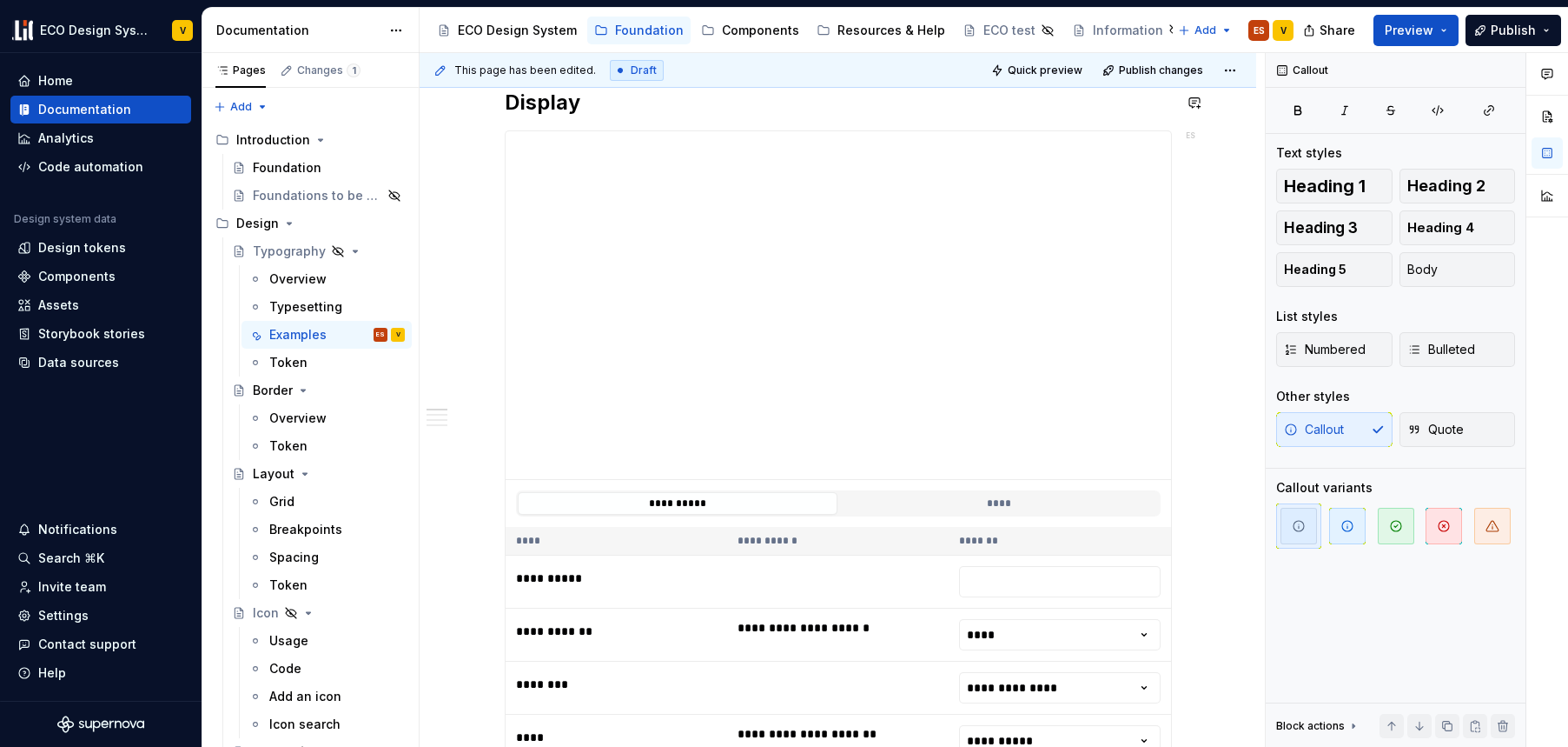
type textarea "*"
